Goal: Task Accomplishment & Management: Use online tool/utility

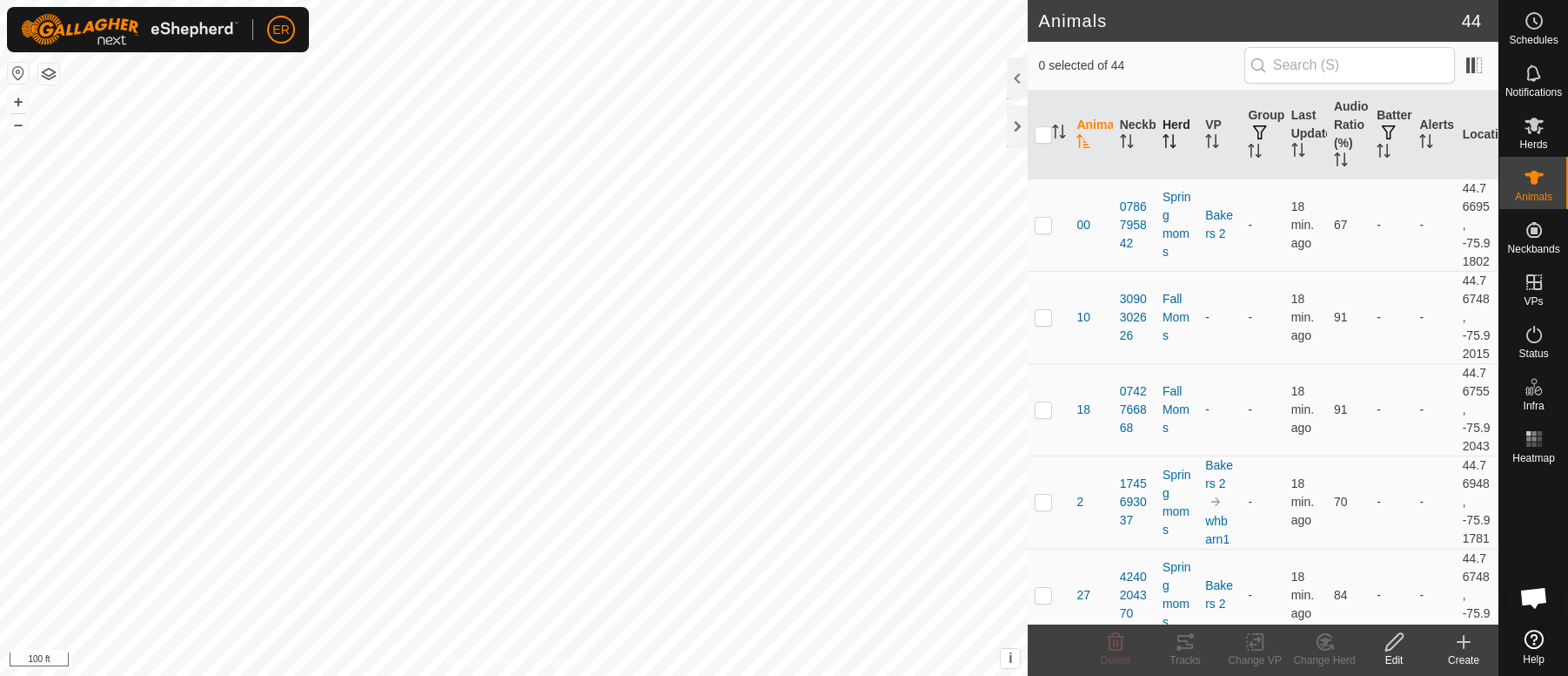
scroll to position [15096, 0]
click at [1171, 126] on th "Herd" at bounding box center [1177, 135] width 43 height 89
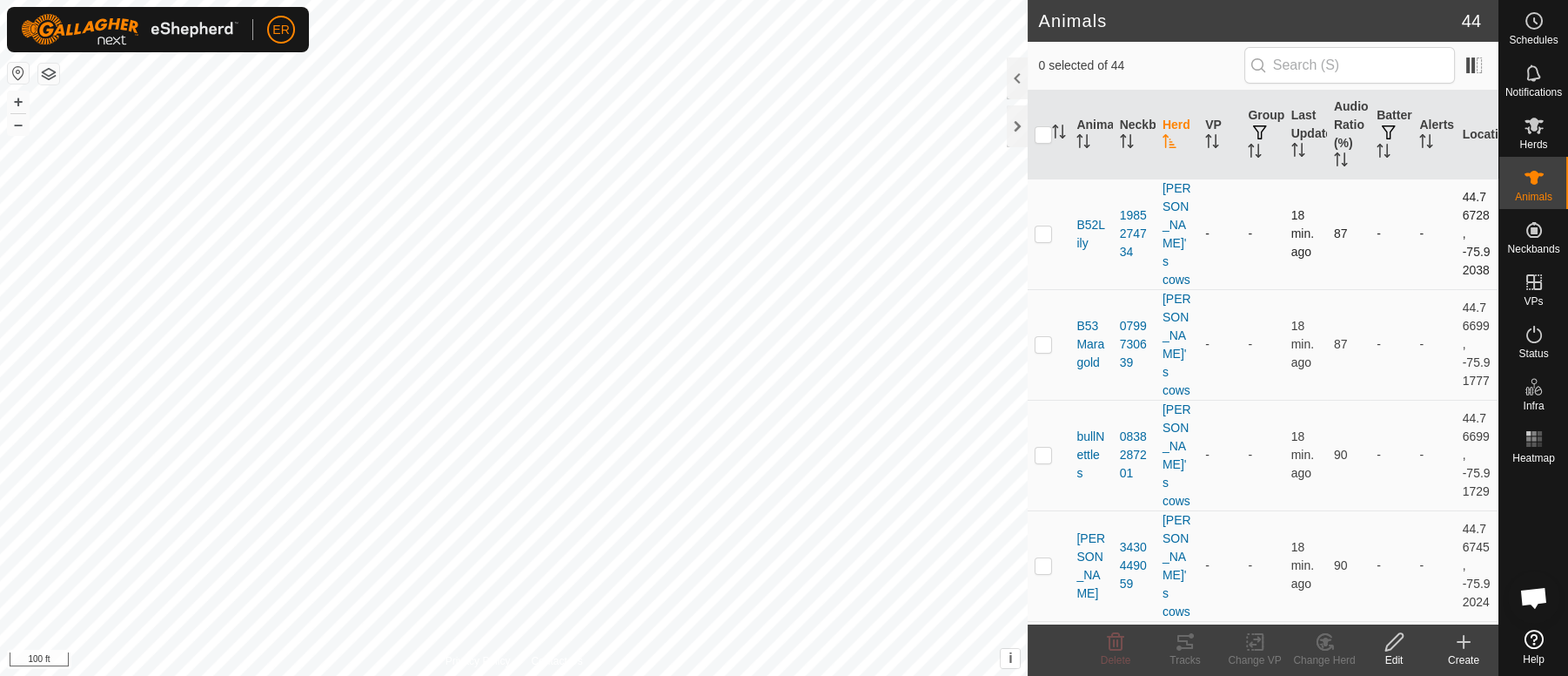
click at [1044, 237] on p-checkbox at bounding box center [1043, 233] width 18 height 14
click at [1250, 645] on icon at bounding box center [1254, 642] width 12 height 11
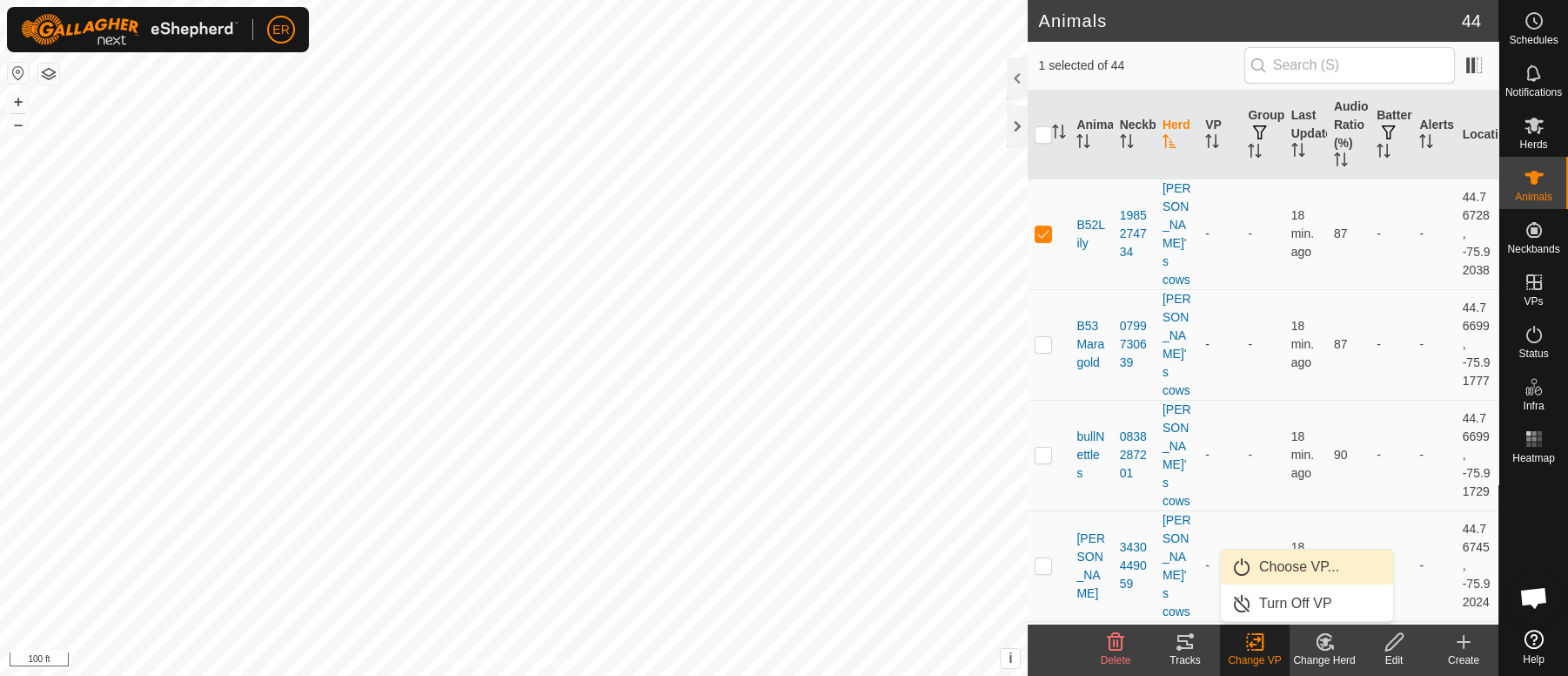
click at [1273, 568] on link "Choose VP..." at bounding box center [1307, 567] width 172 height 35
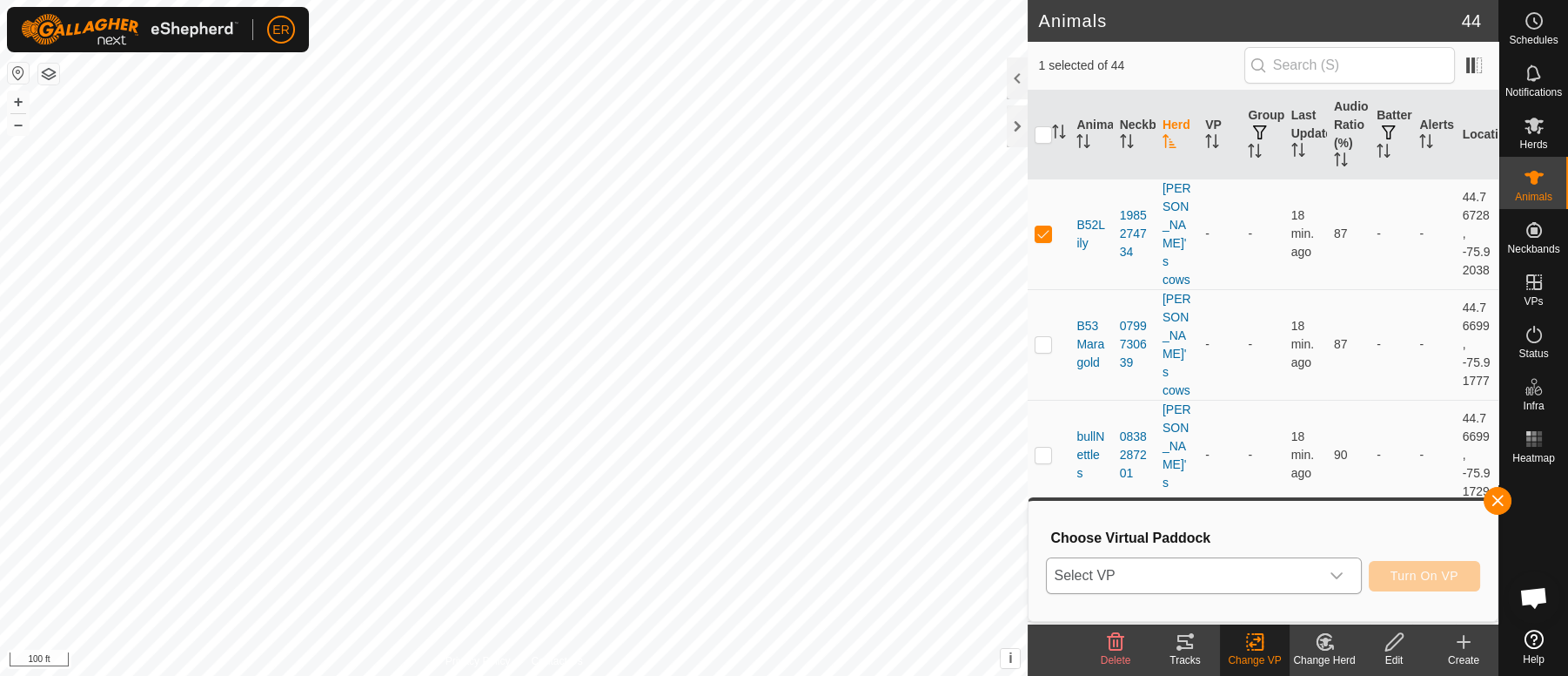
click at [1334, 577] on icon "dropdown trigger" at bounding box center [1336, 577] width 12 height 7
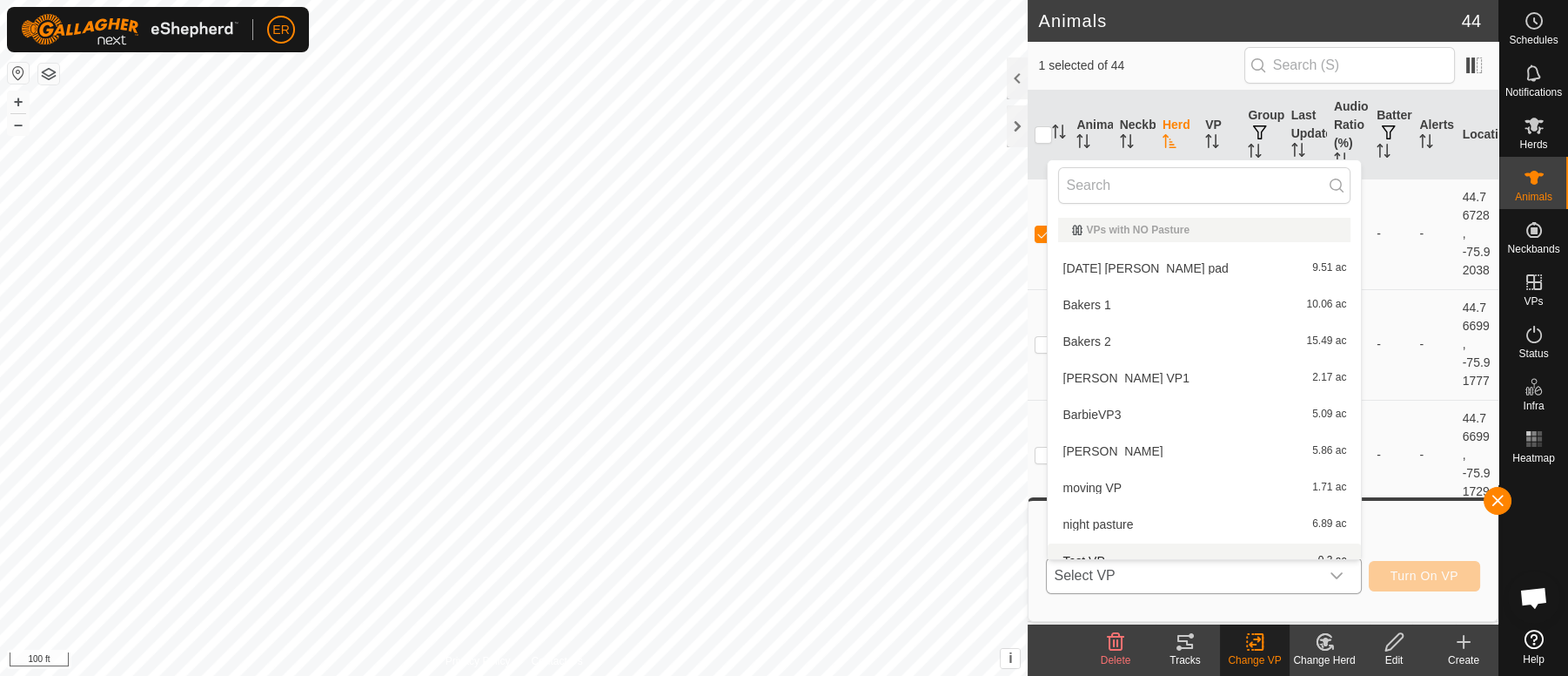
scroll to position [19, 0]
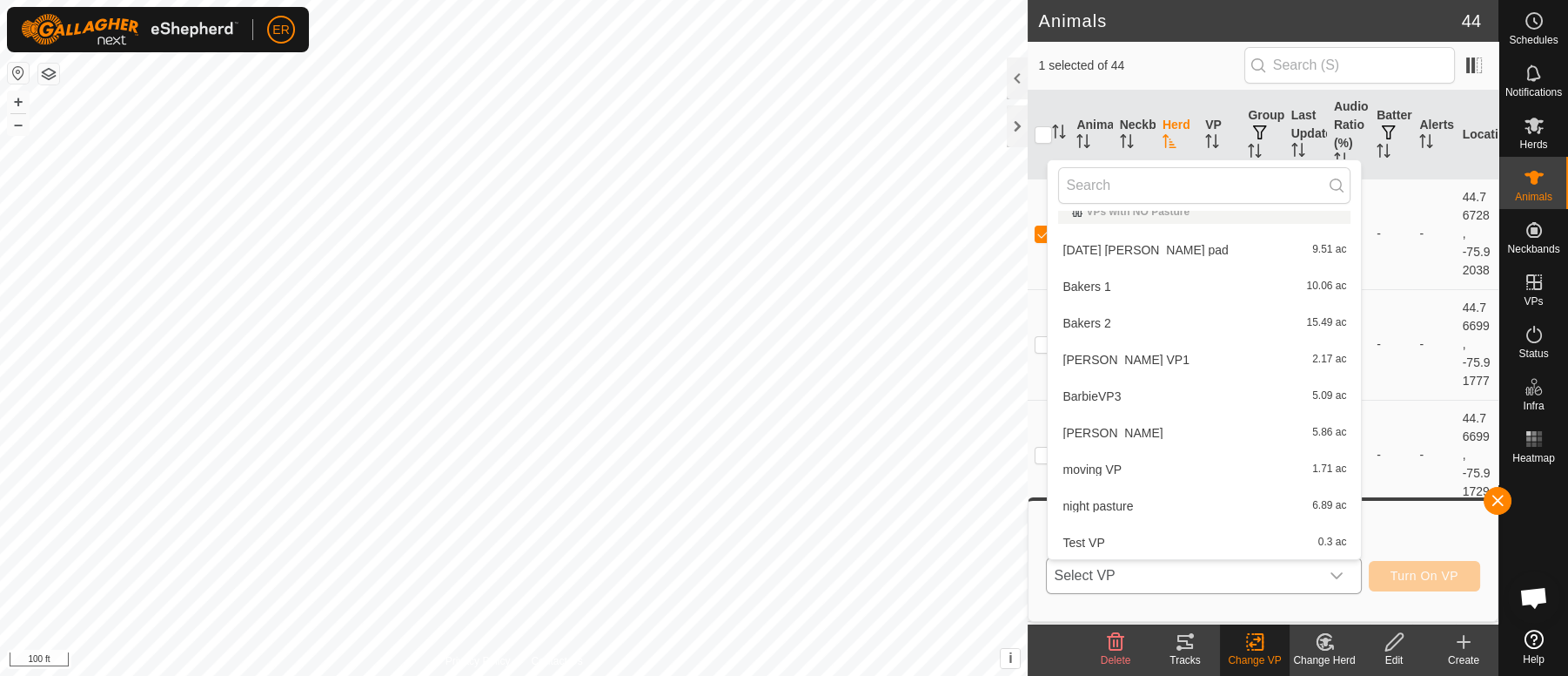
click at [1069, 322] on li "Bakers 2 15.49 ac" at bounding box center [1204, 324] width 313 height 35
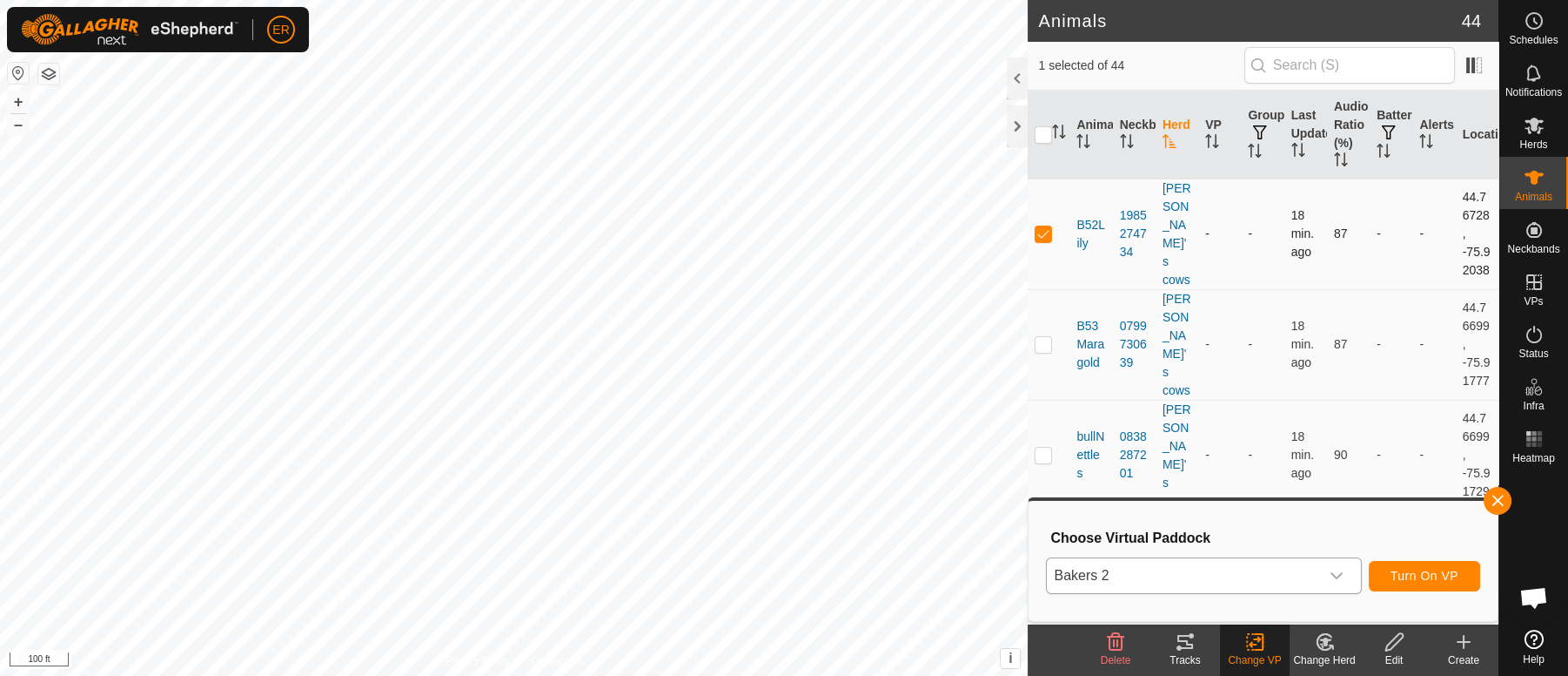
click at [1042, 235] on p-checkbox at bounding box center [1043, 233] width 18 height 14
checkbox input "false"
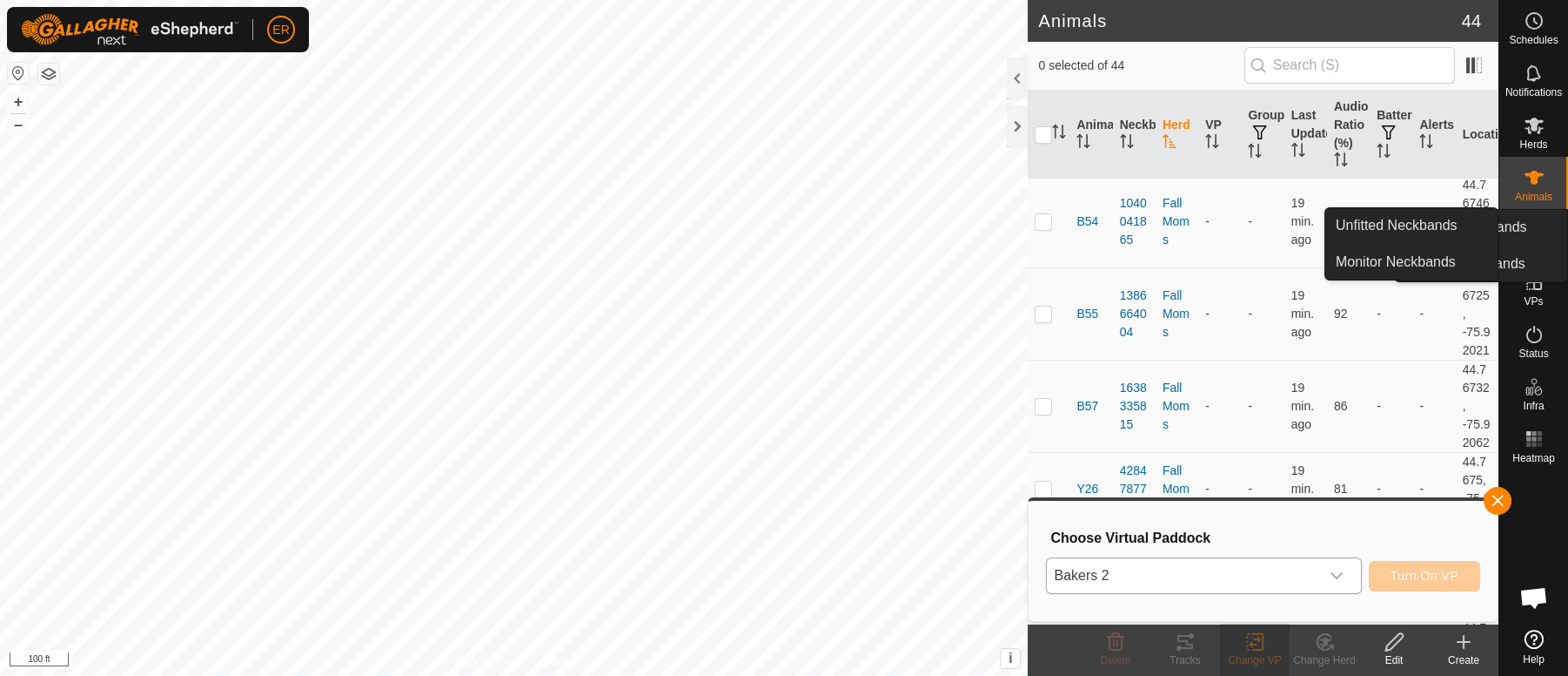
scroll to position [1082, 0]
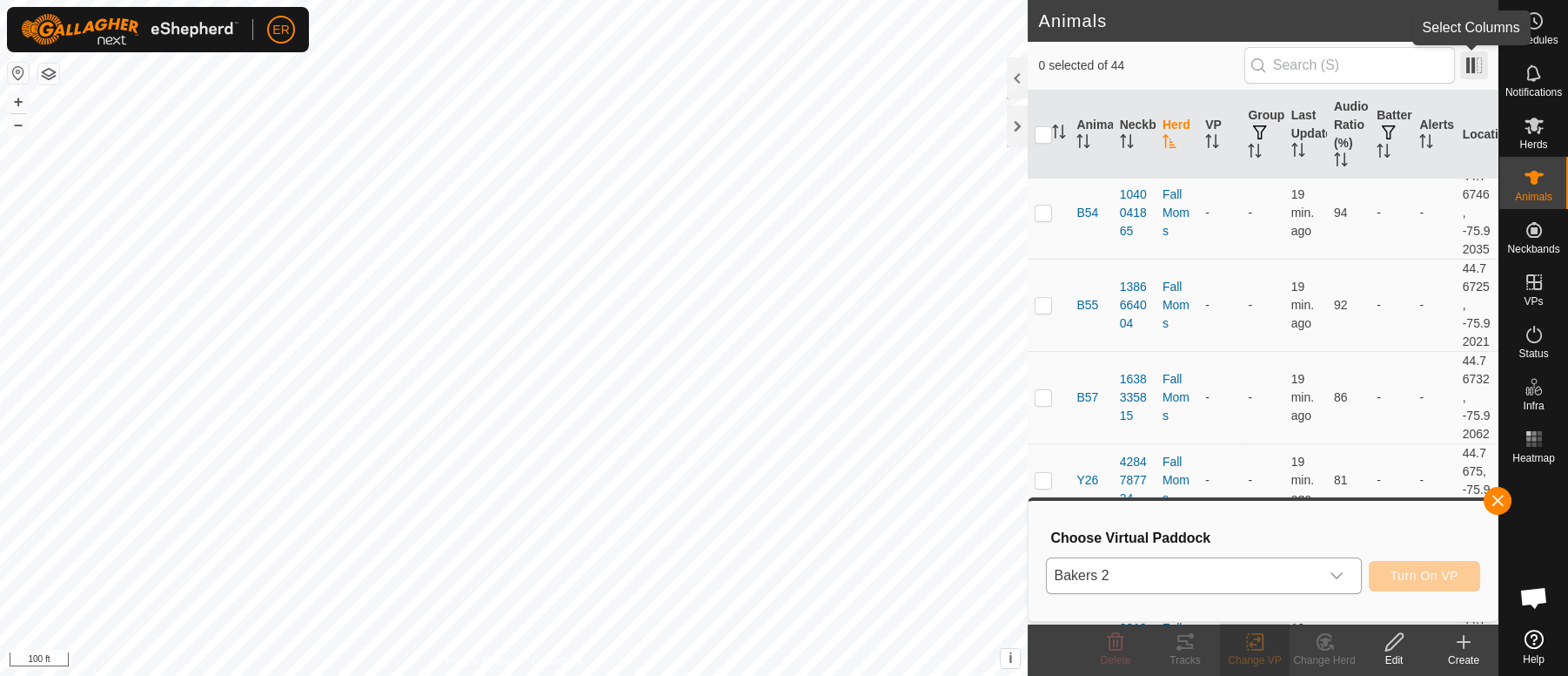
click at [1469, 65] on span at bounding box center [1473, 65] width 28 height 28
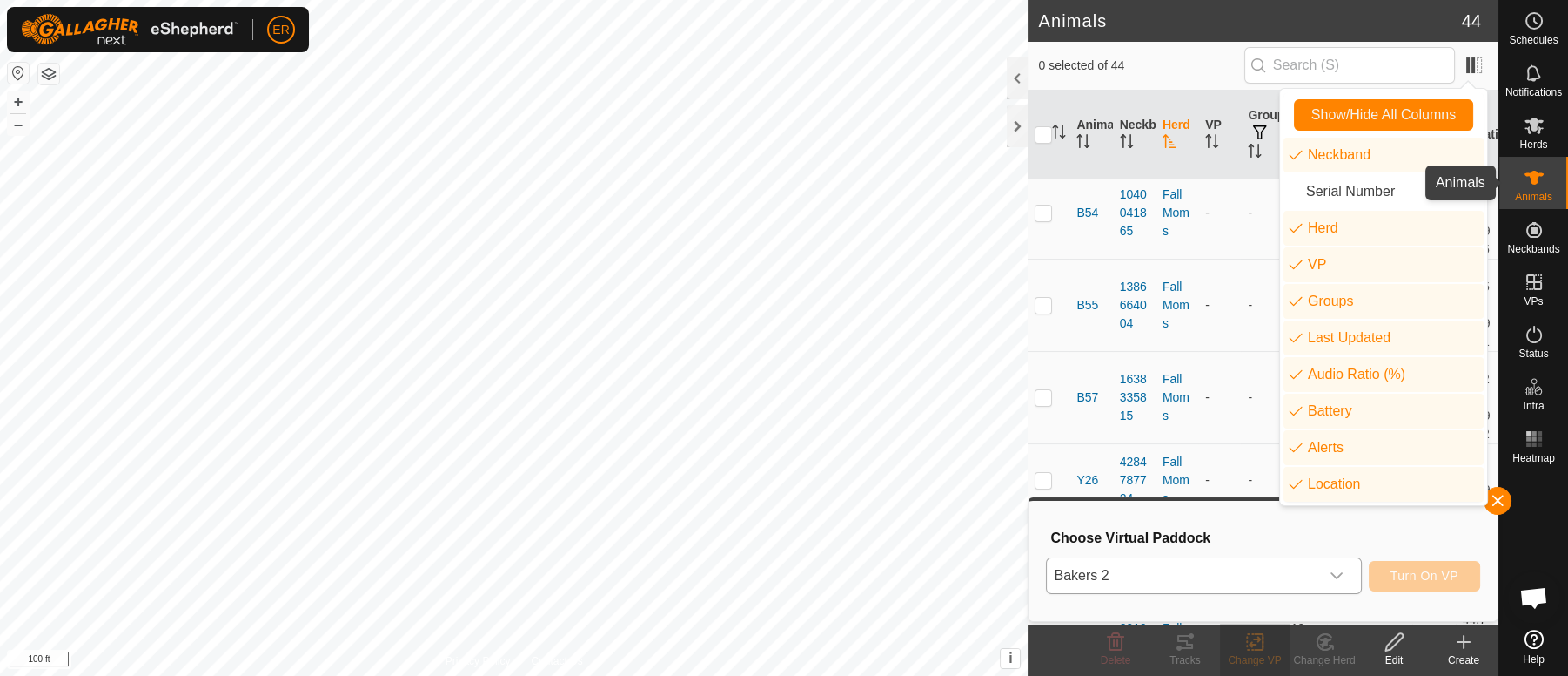
click at [1527, 179] on icon at bounding box center [1534, 177] width 21 height 21
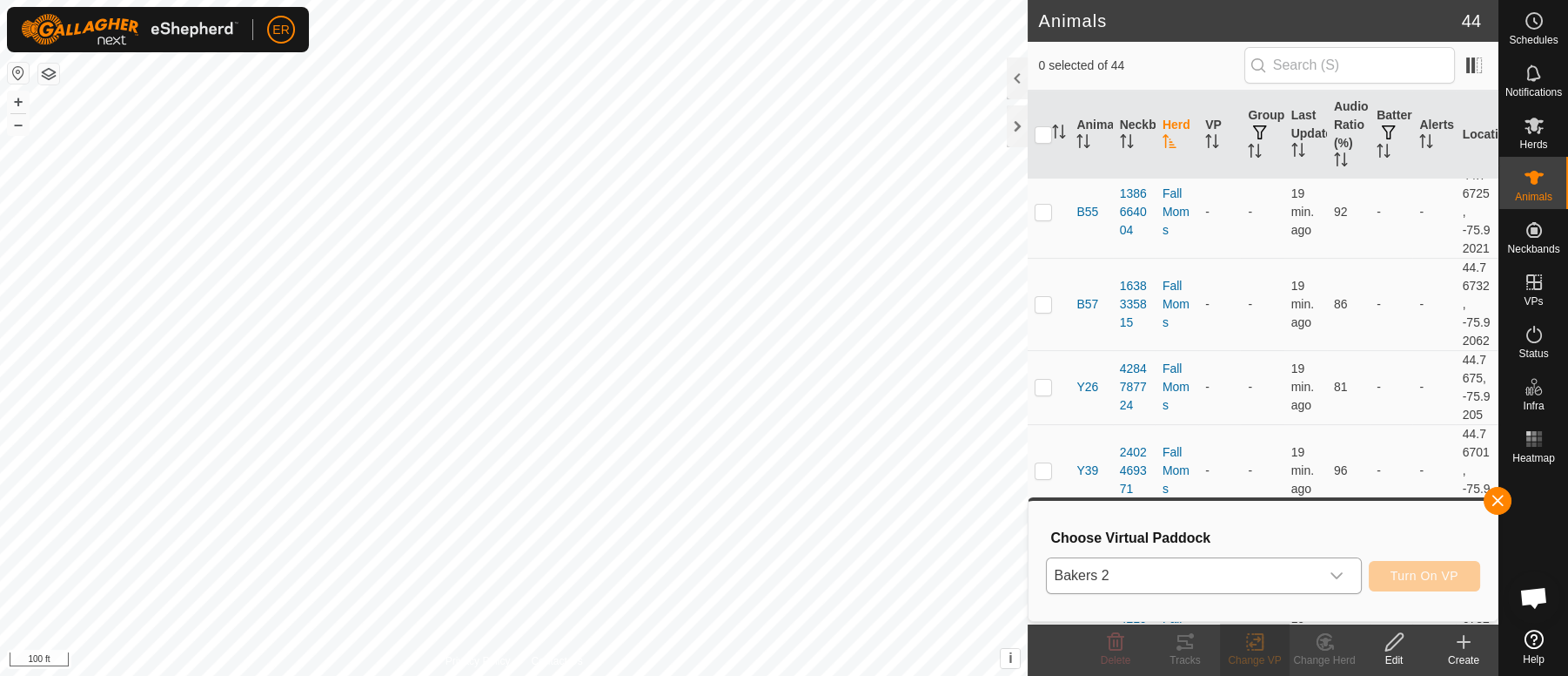
scroll to position [1184, 0]
click at [1530, 177] on icon at bounding box center [1534, 177] width 19 height 14
click at [1096, 123] on th "Animal" at bounding box center [1091, 135] width 43 height 89
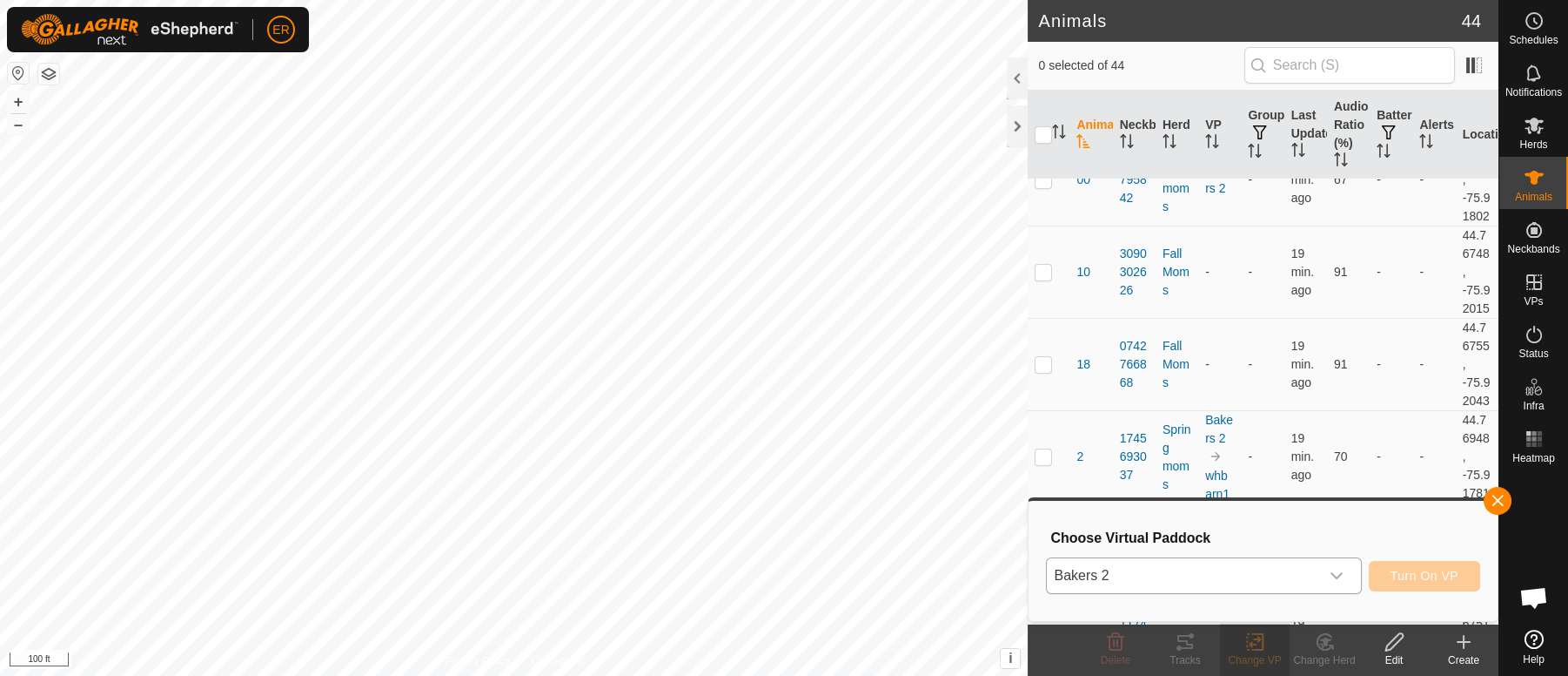
scroll to position [52, 0]
click at [1524, 129] on icon at bounding box center [1534, 125] width 21 height 21
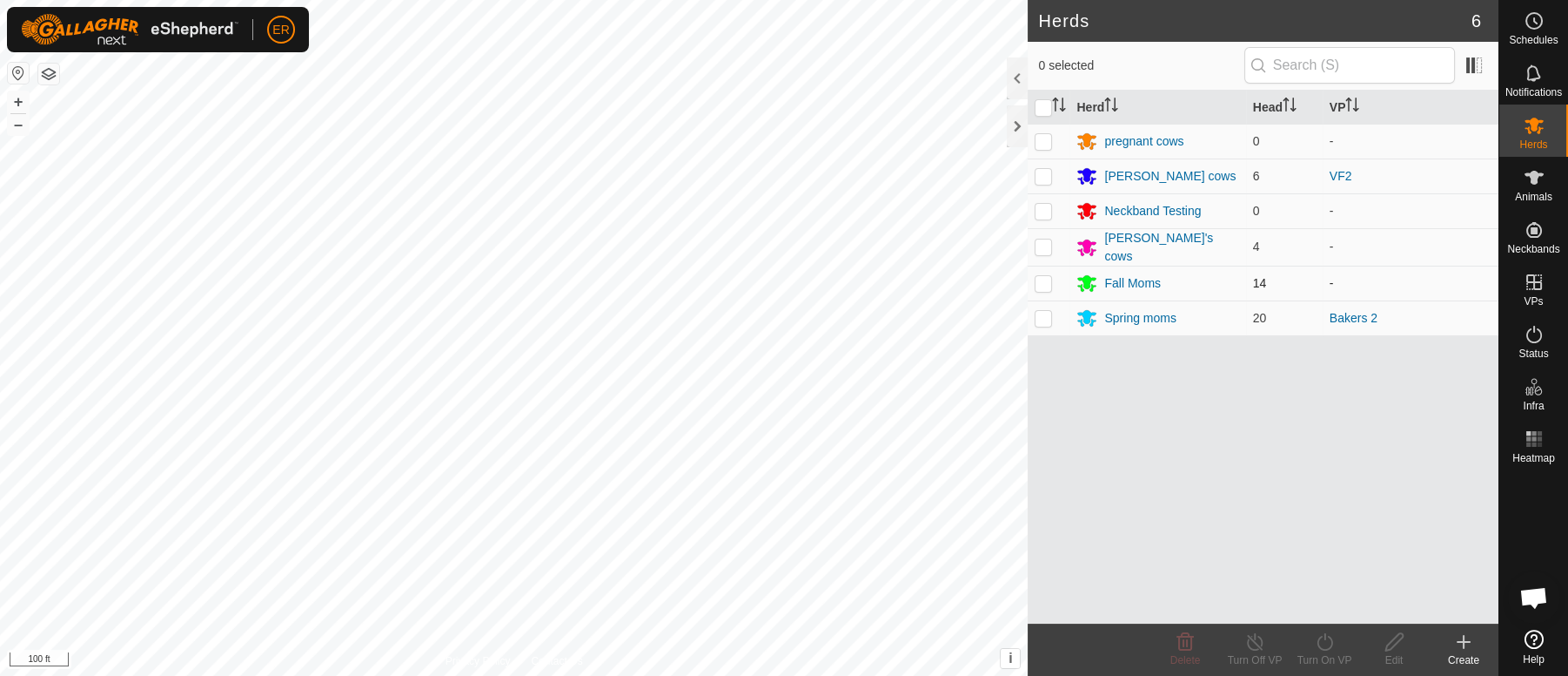
click at [1041, 279] on p-checkbox at bounding box center [1043, 283] width 18 height 14
checkbox input "true"
click at [1324, 638] on icon at bounding box center [1323, 642] width 16 height 18
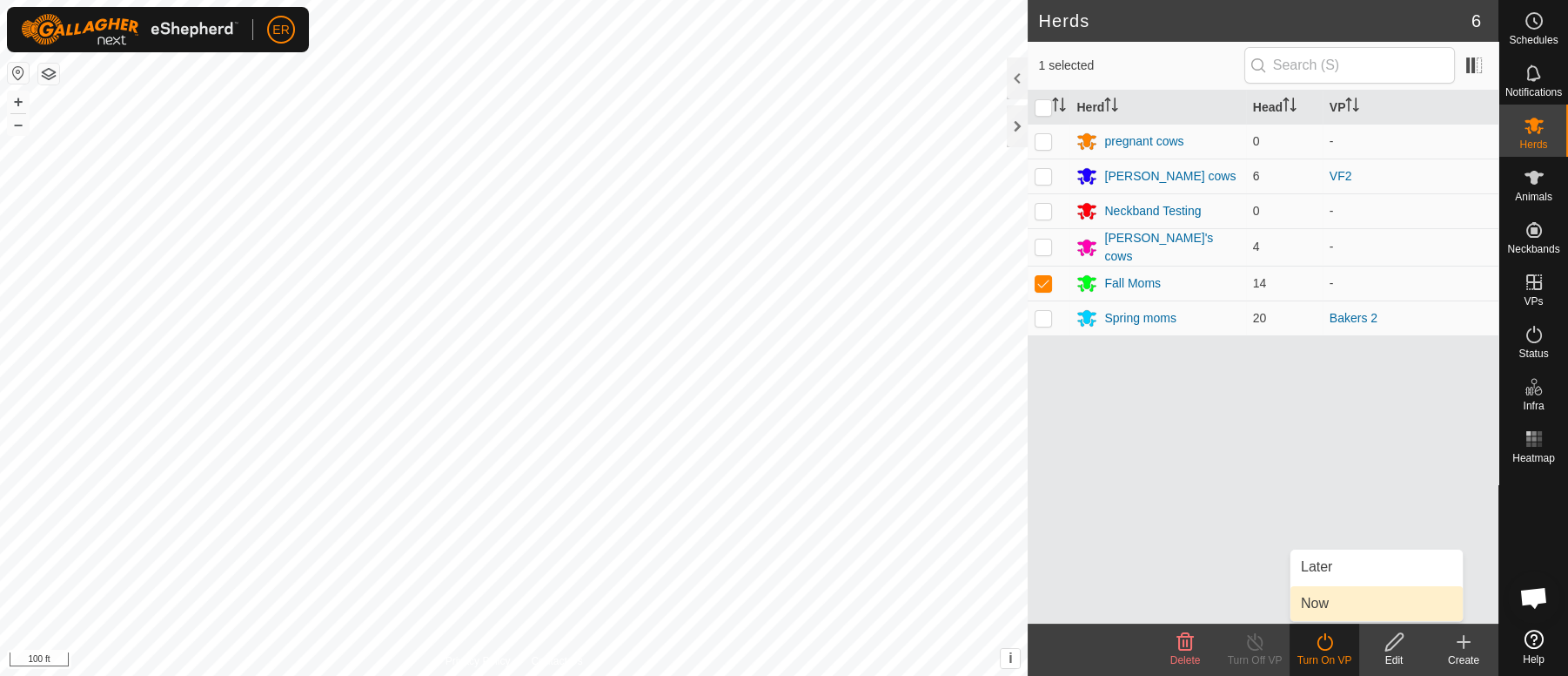
click at [1313, 606] on link "Now" at bounding box center [1376, 604] width 172 height 35
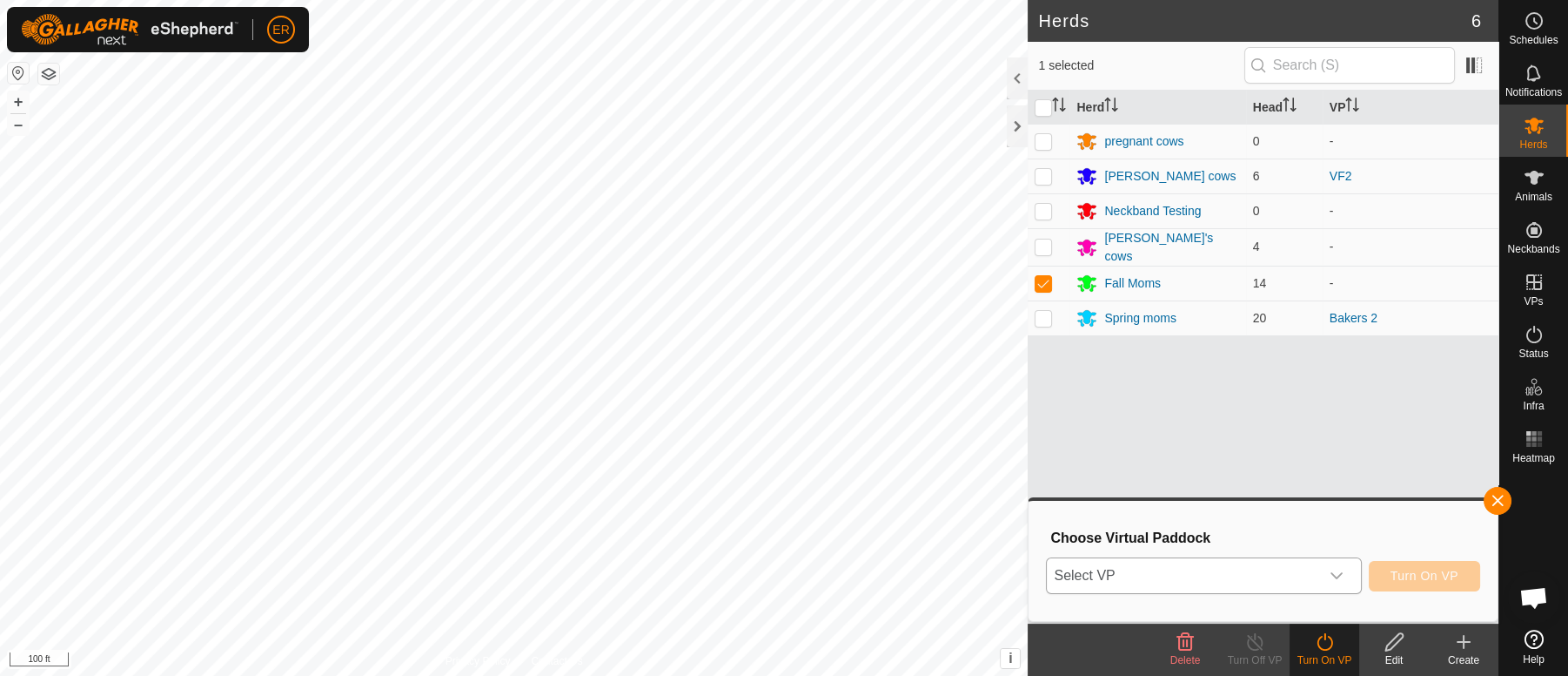
click at [1342, 573] on icon "dropdown trigger" at bounding box center [1336, 577] width 12 height 7
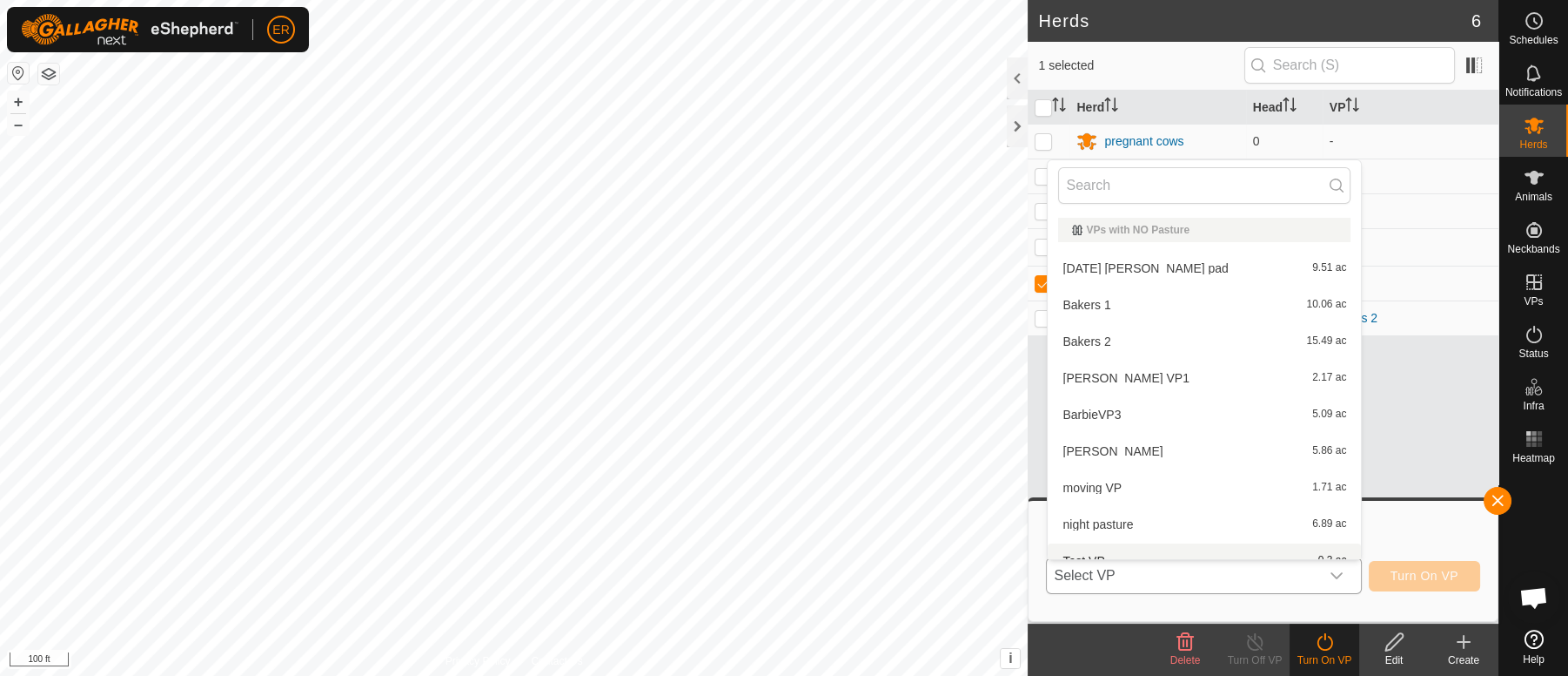
scroll to position [19, 0]
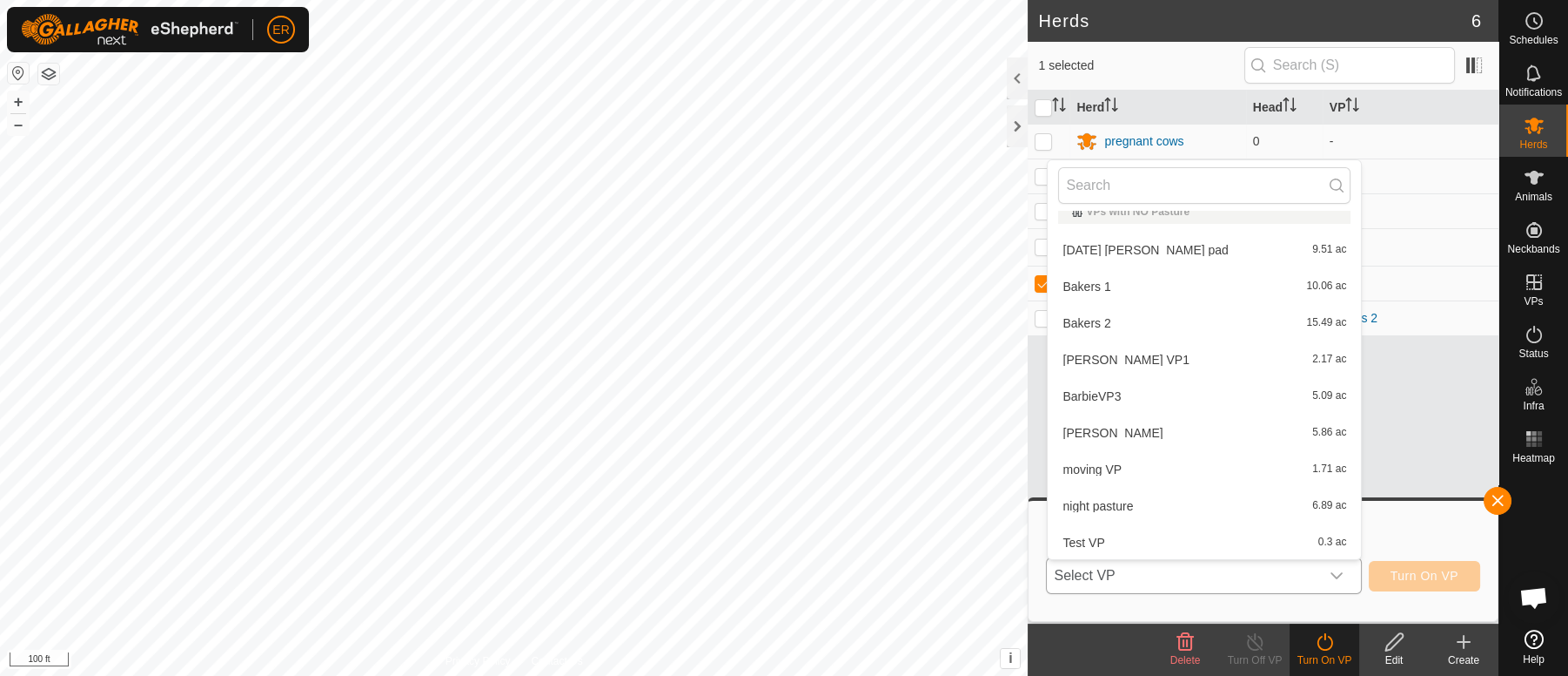
click at [1074, 324] on li "Bakers 2 15.49 ac" at bounding box center [1204, 324] width 313 height 35
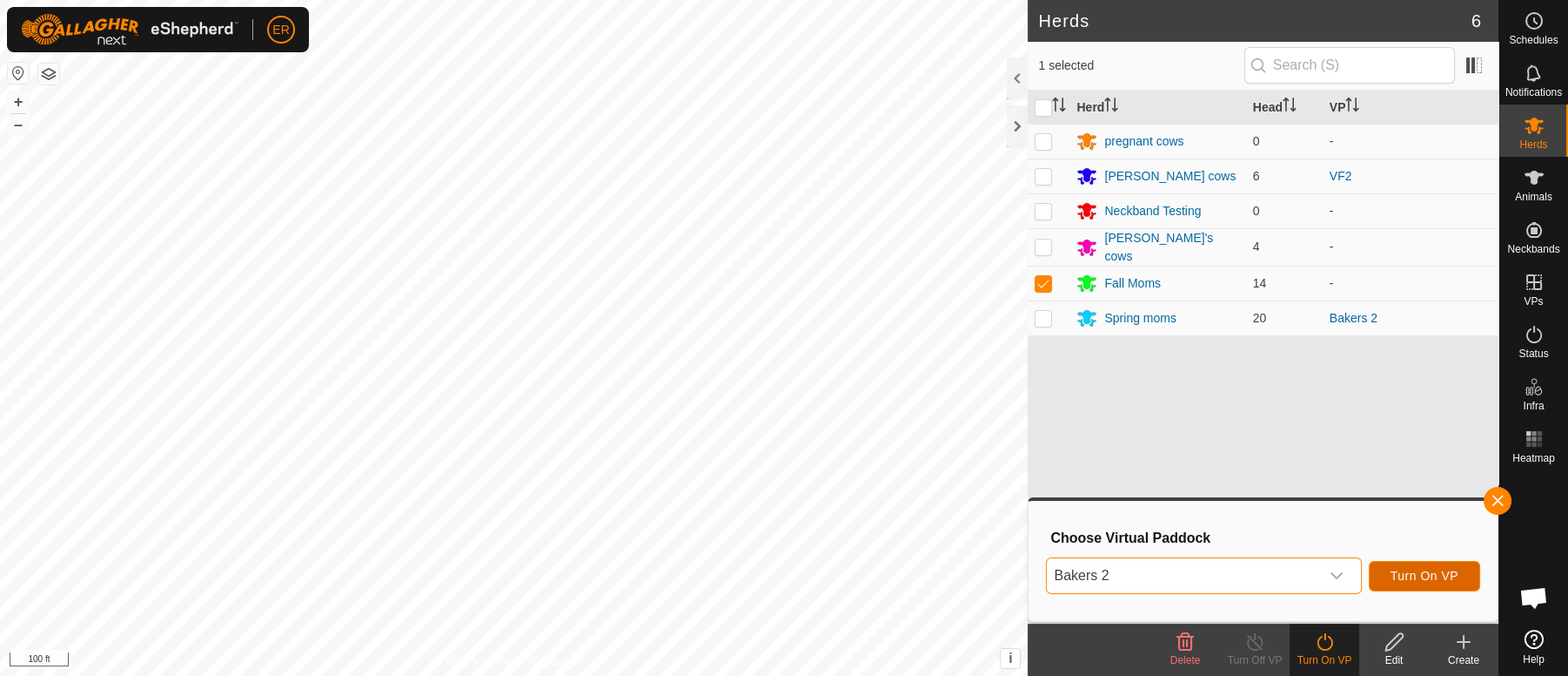
click at [1420, 567] on button "Turn On VP" at bounding box center [1424, 576] width 111 height 31
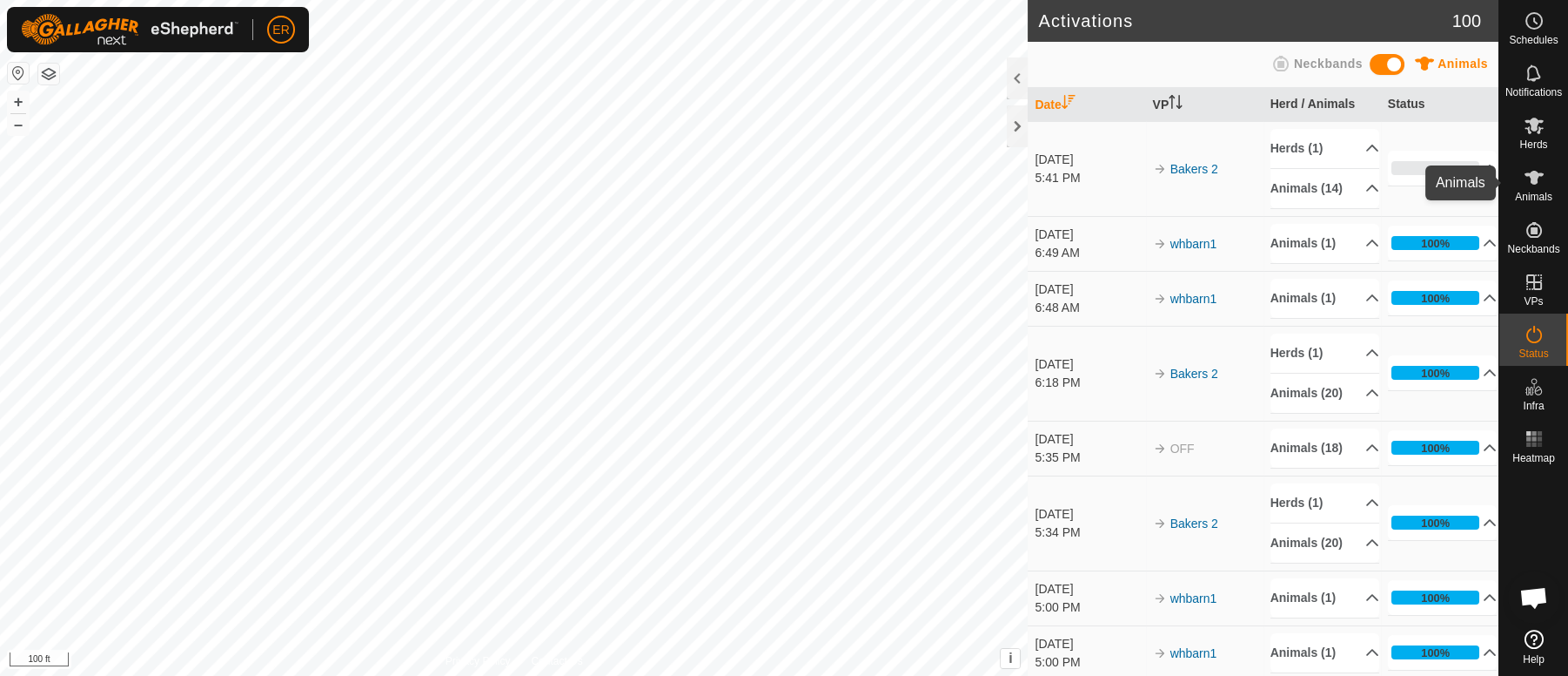
click at [1532, 175] on icon at bounding box center [1534, 177] width 19 height 14
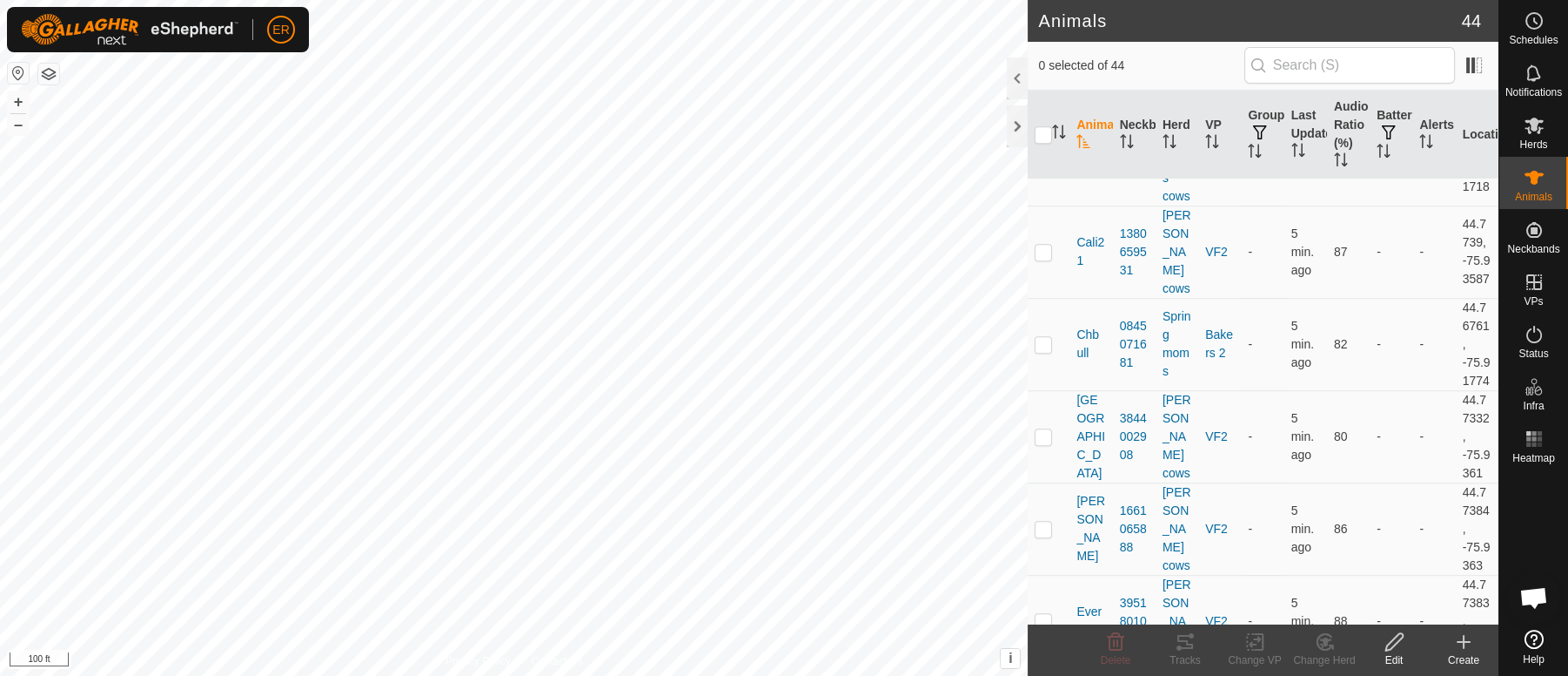
scroll to position [2289, 0]
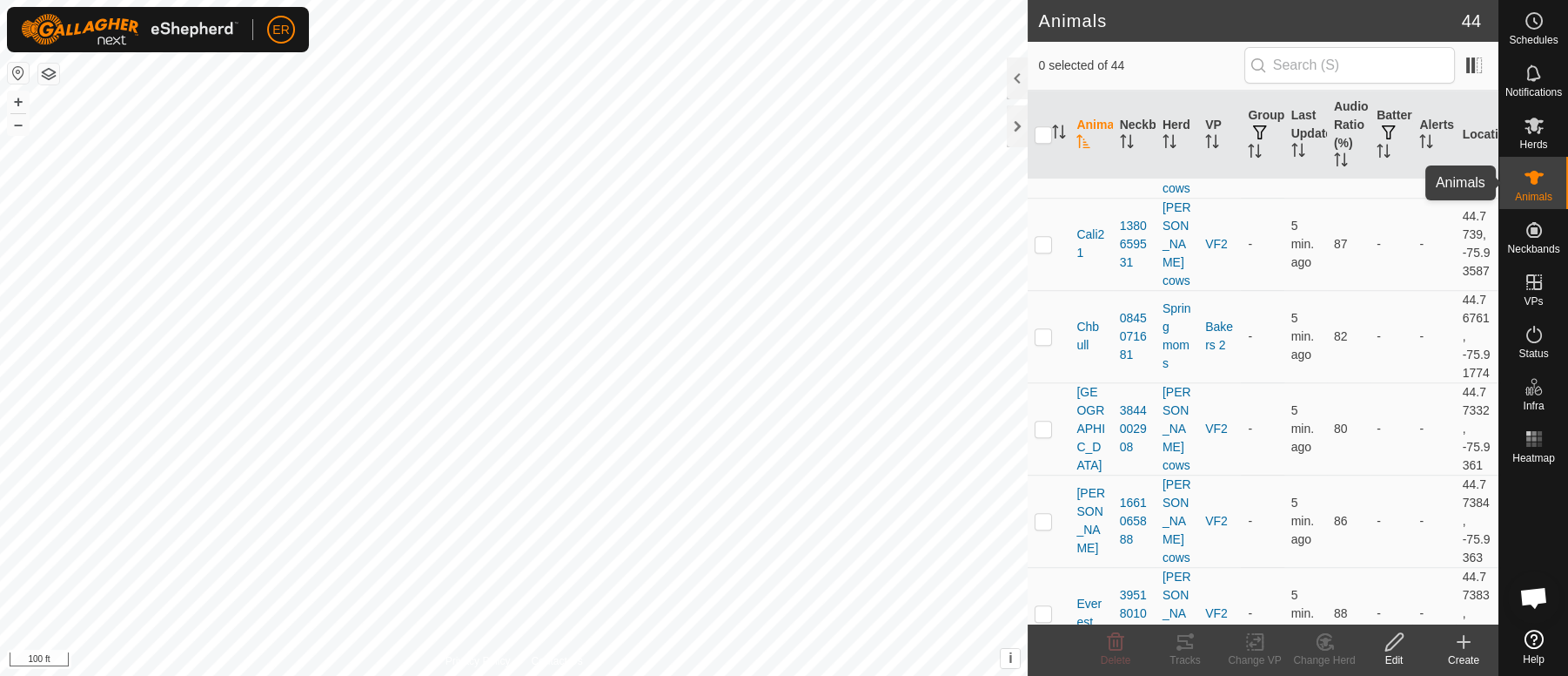
click at [1530, 179] on icon at bounding box center [1534, 177] width 19 height 14
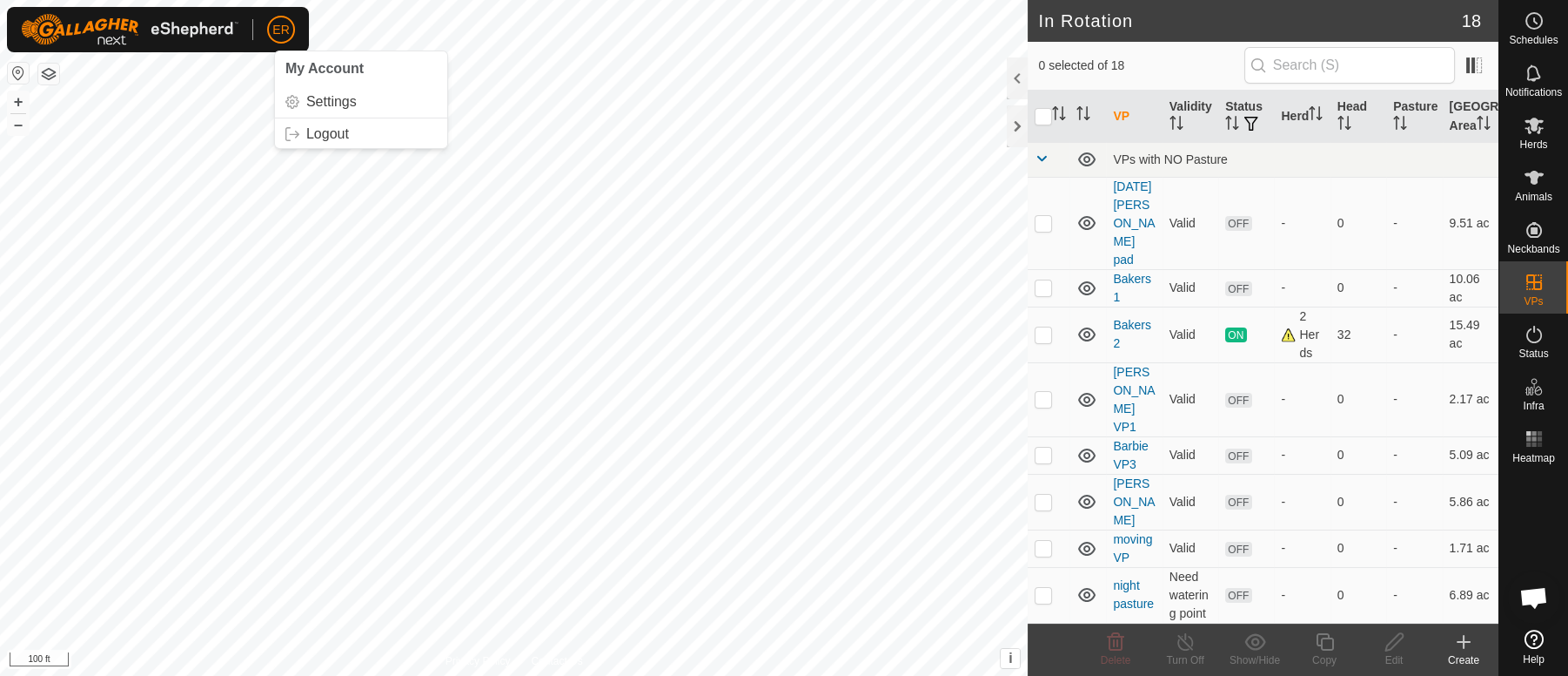
click at [280, 38] on span "ER" at bounding box center [281, 31] width 17 height 19
click at [321, 135] on link "Logout" at bounding box center [361, 134] width 172 height 28
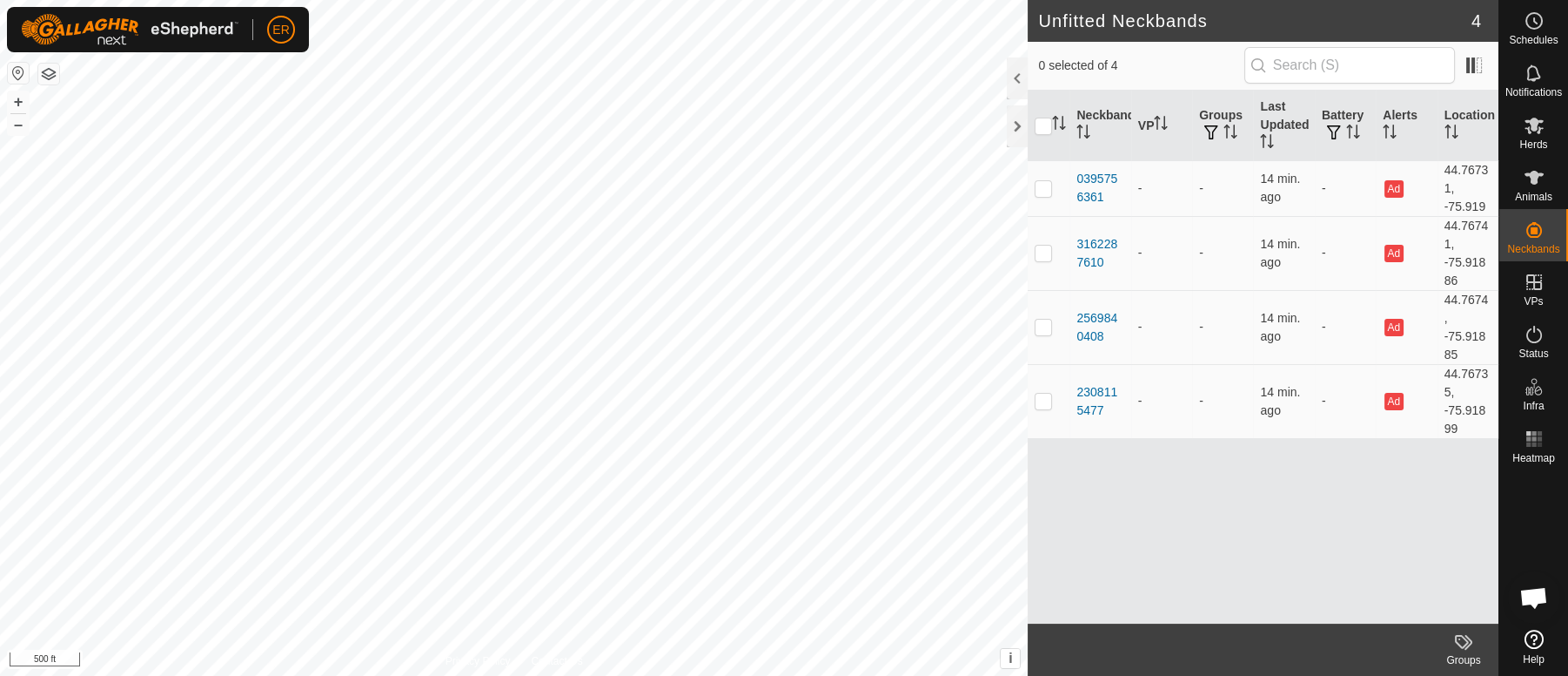
scroll to position [15096, 0]
click at [22, 105] on button "+" at bounding box center [18, 102] width 21 height 21
click at [14, 96] on button "+" at bounding box center [18, 102] width 21 height 21
